Goal: Check status: Check status

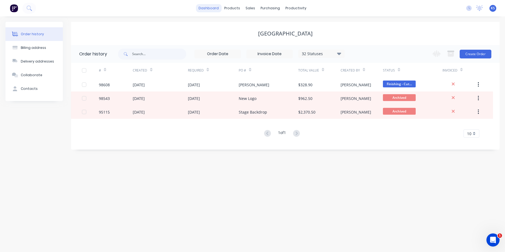
click at [170, 8] on link "dashboard" at bounding box center [209, 8] width 26 height 8
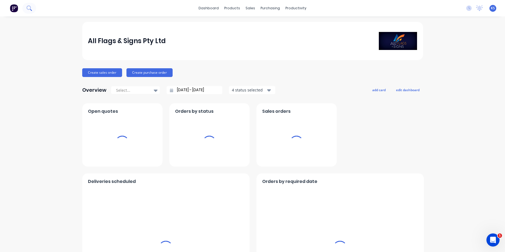
click at [29, 8] on icon at bounding box center [29, 7] width 5 height 5
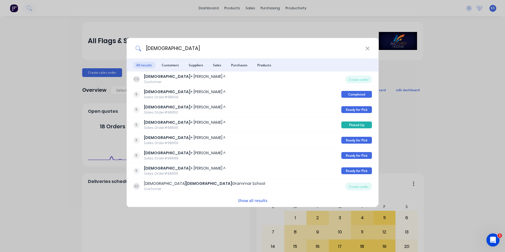
type input "[DEMOGRAPHIC_DATA]"
click at [168, 49] on input "[DEMOGRAPHIC_DATA]" at bounding box center [253, 48] width 224 height 20
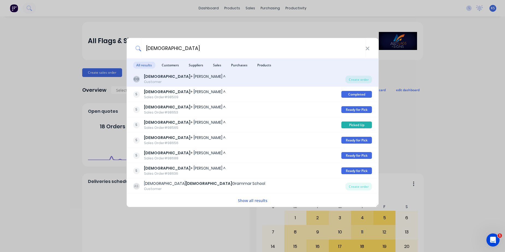
click at [160, 81] on div "Customer" at bounding box center [185, 82] width 82 height 5
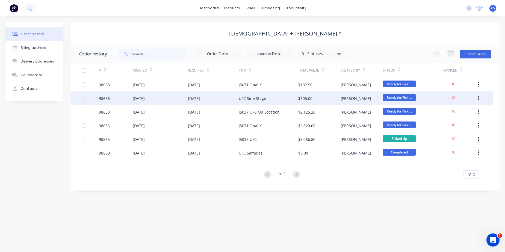
click at [165, 97] on div "[DATE]" at bounding box center [160, 99] width 55 height 14
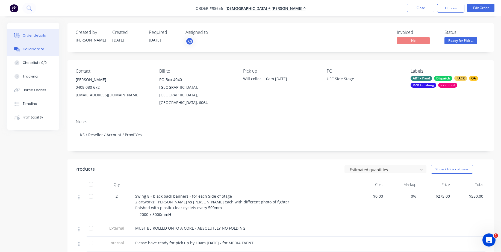
click at [33, 49] on div "Collaborate" at bounding box center [34, 49] width 22 height 5
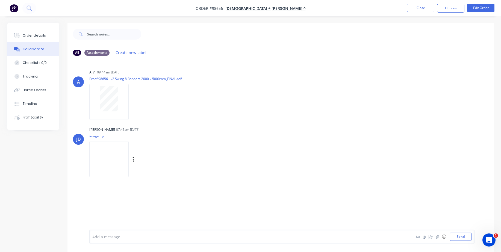
click at [104, 163] on img at bounding box center [108, 159] width 39 height 36
click at [101, 160] on img at bounding box center [108, 159] width 39 height 36
